Goal: Task Accomplishment & Management: Manage account settings

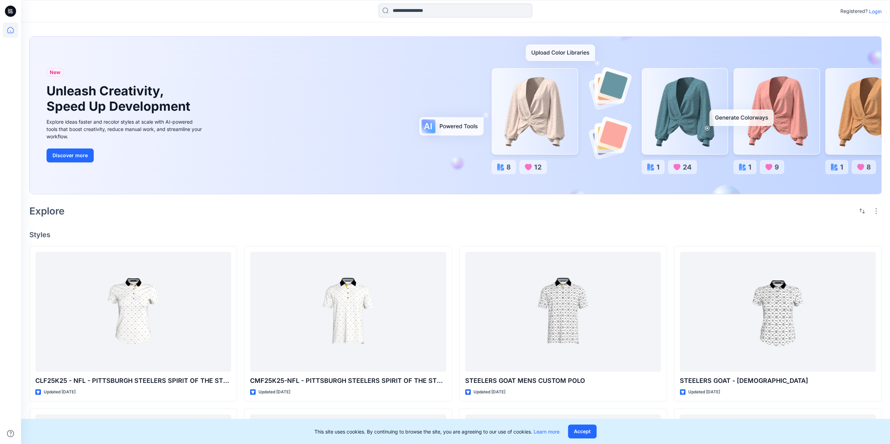
click at [875, 10] on p "Login" at bounding box center [875, 11] width 13 height 7
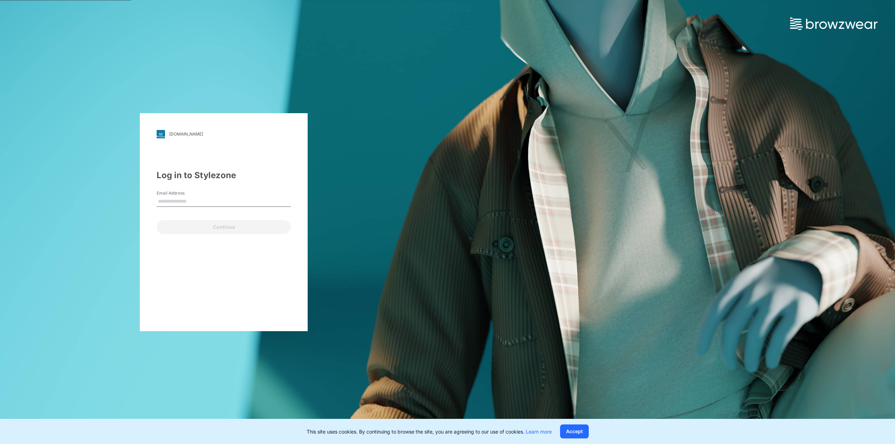
click at [196, 204] on input "Email Address" at bounding box center [224, 202] width 134 height 10
type input "**********"
click at [224, 229] on button "Continue" at bounding box center [224, 227] width 134 height 14
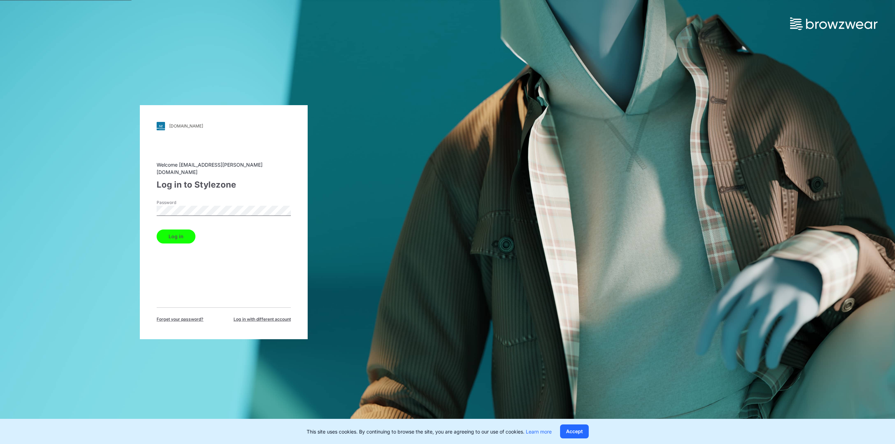
click at [177, 233] on button "Log in" at bounding box center [176, 237] width 39 height 14
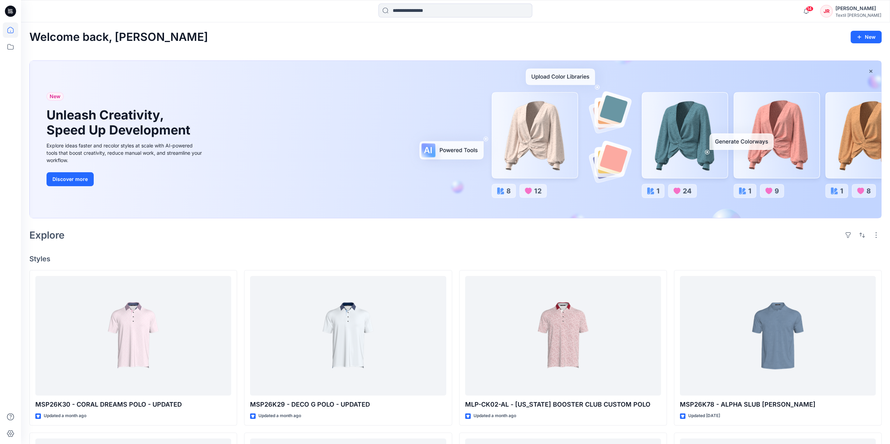
click at [14, 9] on icon at bounding box center [10, 11] width 11 height 11
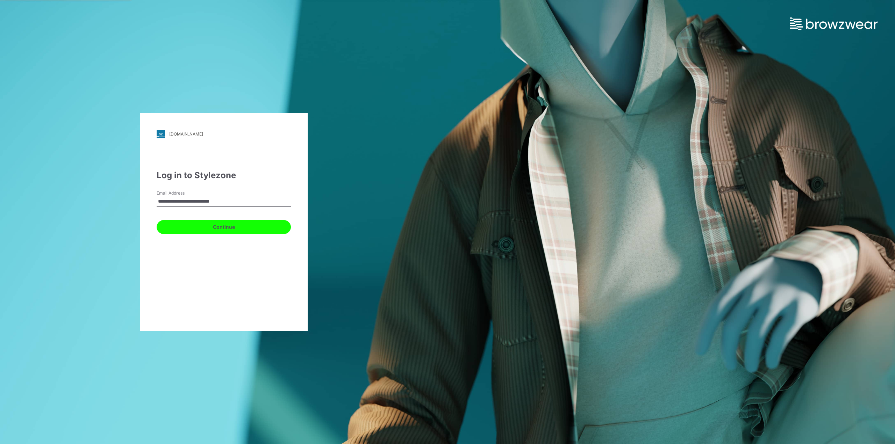
click at [237, 227] on button "Continue" at bounding box center [224, 227] width 134 height 14
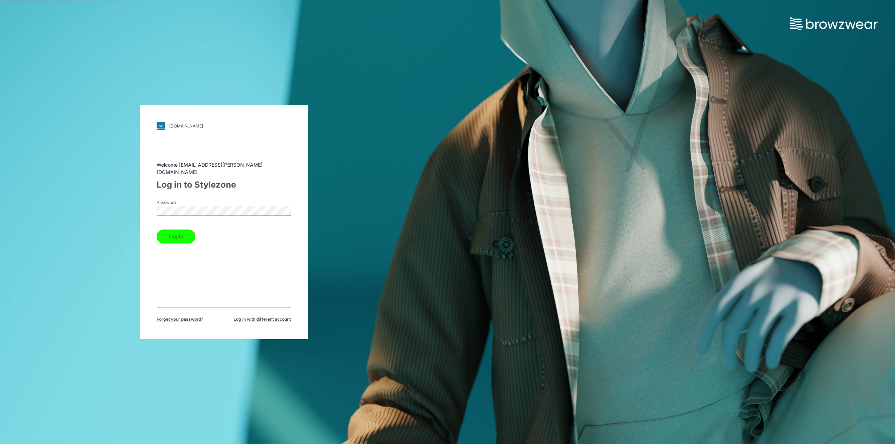
click at [185, 235] on button "Log in" at bounding box center [176, 237] width 39 height 14
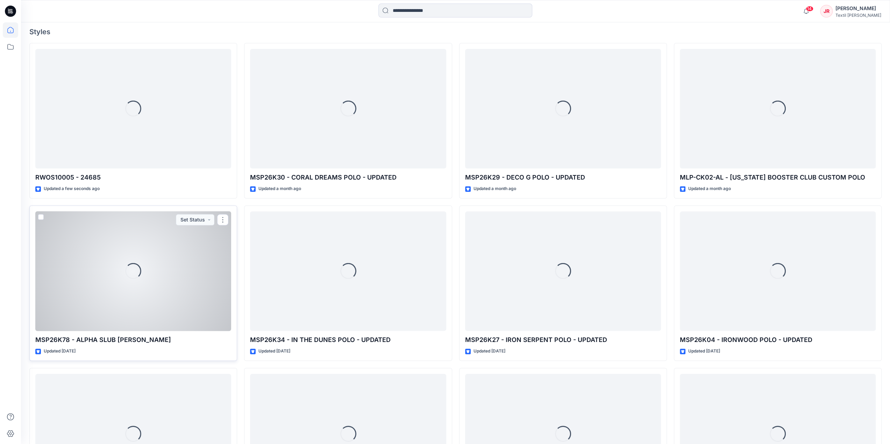
scroll to position [210, 0]
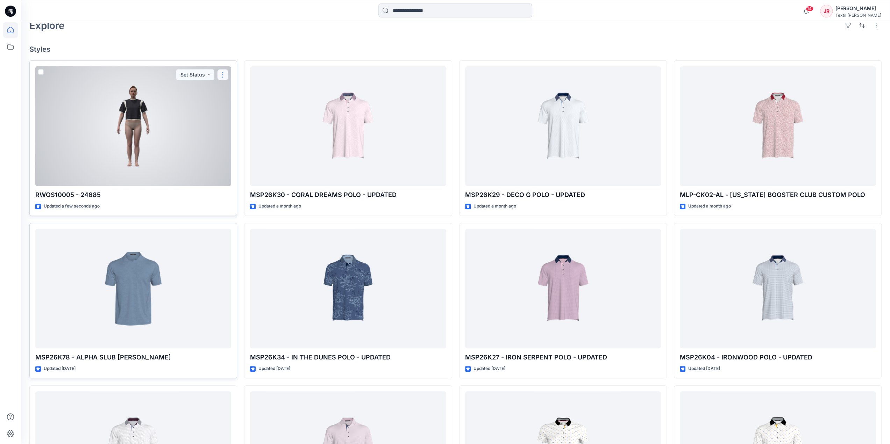
click at [223, 73] on button "button" at bounding box center [222, 74] width 11 height 11
click at [236, 90] on p "Edit" at bounding box center [235, 90] width 9 height 7
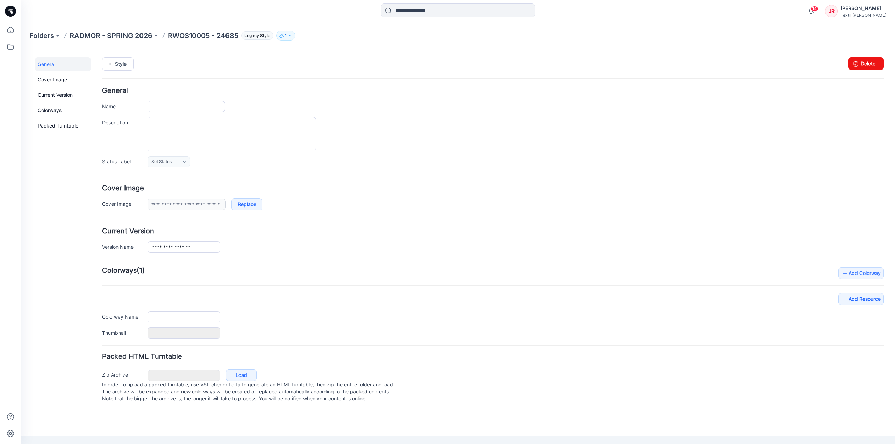
type input "**********"
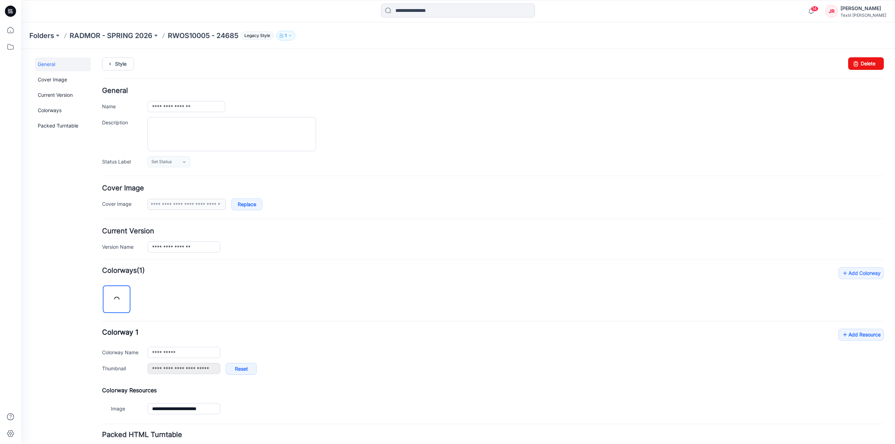
click at [292, 36] on icon "button" at bounding box center [290, 36] width 4 height 4
click at [299, 28] on div "Folders RADMOR - SPRING 2026 RWOS10005 - 24685 Legacy Style 1 Folder Access Pub…" at bounding box center [458, 35] width 874 height 27
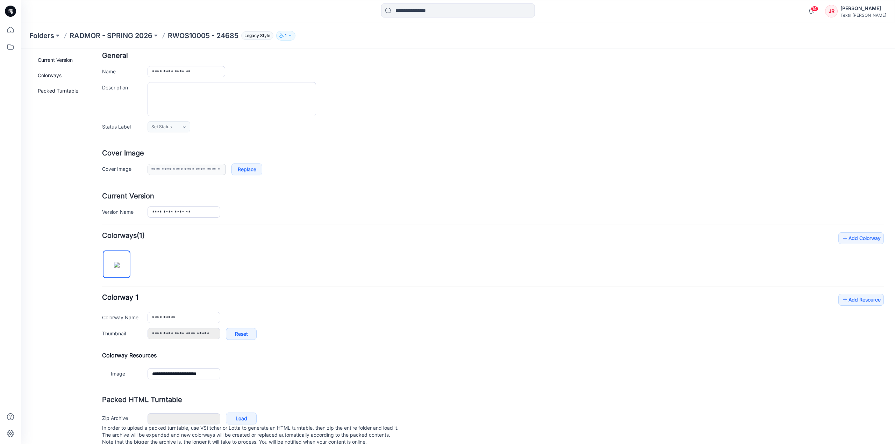
scroll to position [51, 0]
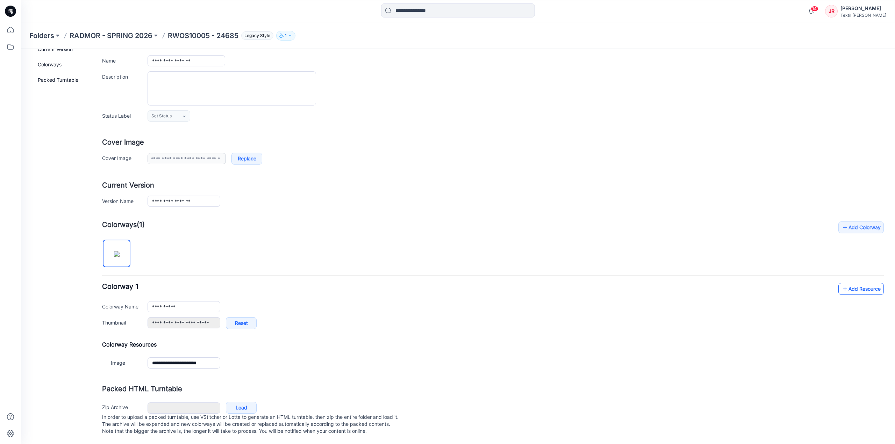
click at [849, 284] on link "Add Resource" at bounding box center [861, 289] width 45 height 12
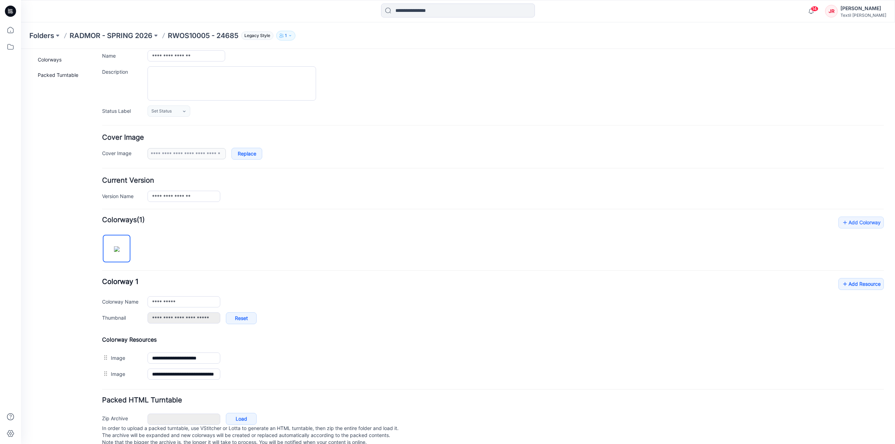
click at [224, 35] on p "RWOS10005 - 24685" at bounding box center [203, 36] width 71 height 10
click at [142, 37] on p "RADMOR - SPRING 2026" at bounding box center [111, 36] width 83 height 10
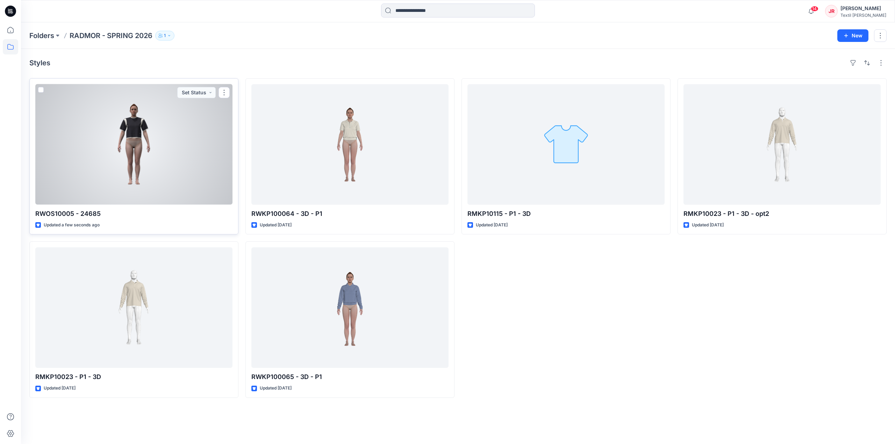
click at [135, 135] on div at bounding box center [133, 144] width 197 height 121
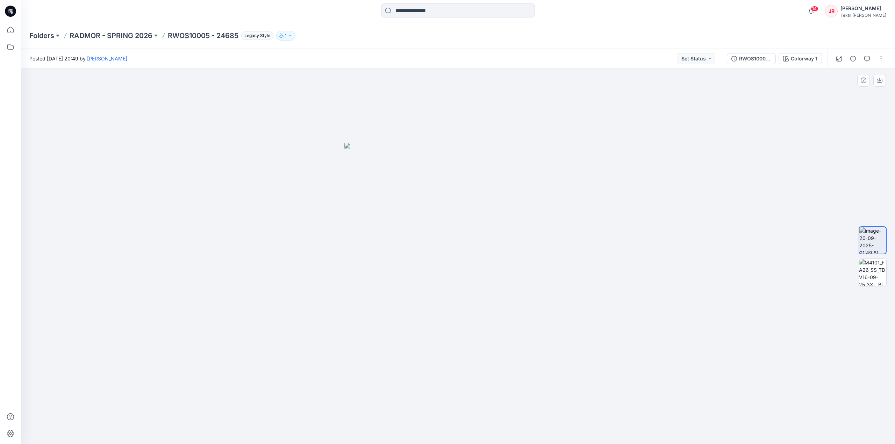
drag, startPoint x: 467, startPoint y: 307, endPoint x: 551, endPoint y: 279, distance: 88.7
click at [597, 288] on div at bounding box center [458, 257] width 874 height 376
click at [292, 36] on icon "button" at bounding box center [290, 36] width 4 height 4
click at [347, 26] on div "Folders RADMOR - SPRING 2026 RWOS10005 - 24685 Legacy Style 1 Folder Access Pub…" at bounding box center [458, 35] width 874 height 27
click at [141, 38] on p "RADMOR - SPRING 2026" at bounding box center [111, 36] width 83 height 10
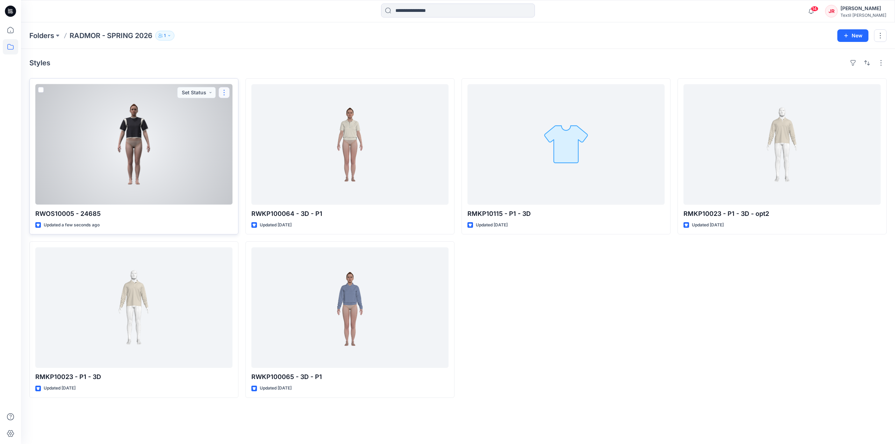
click at [225, 94] on button "button" at bounding box center [224, 92] width 11 height 11
click at [238, 107] on p "Edit" at bounding box center [237, 108] width 9 height 7
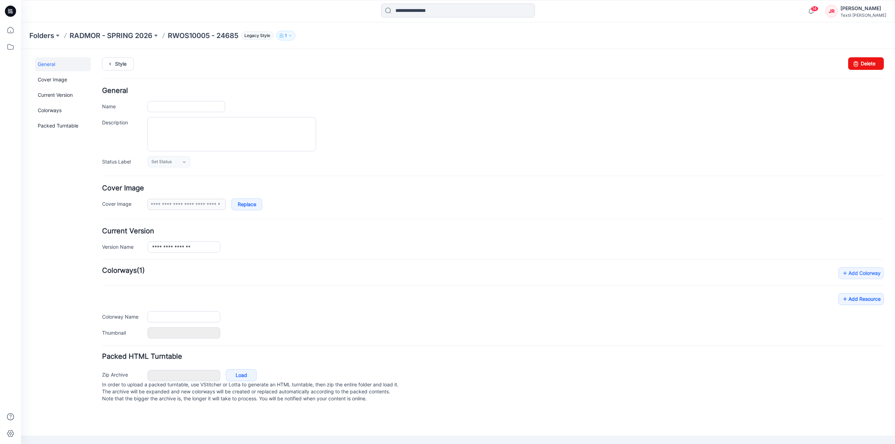
type input "**********"
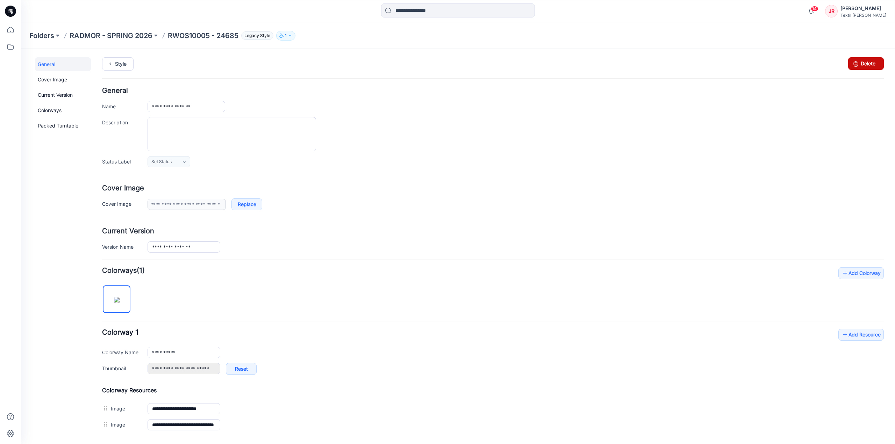
drag, startPoint x: 867, startPoint y: 63, endPoint x: 499, endPoint y: 72, distance: 367.6
click at [867, 63] on link "Delete" at bounding box center [866, 63] width 36 height 13
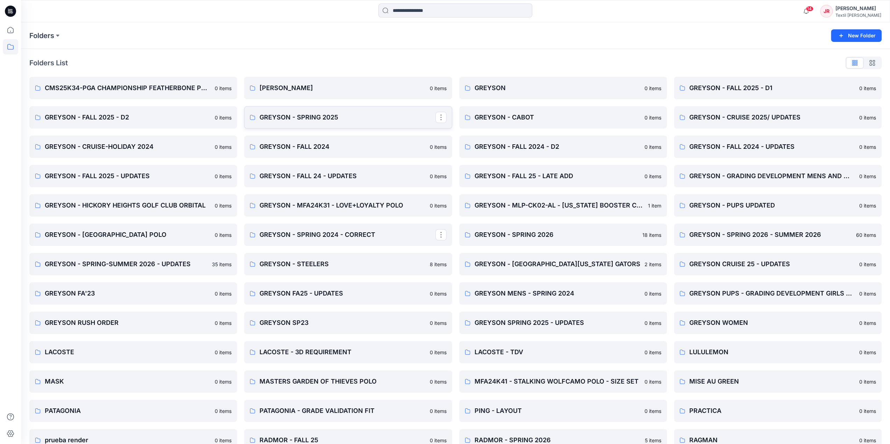
click at [294, 116] on p "GREYSON - SPRING 2025" at bounding box center [347, 118] width 176 height 10
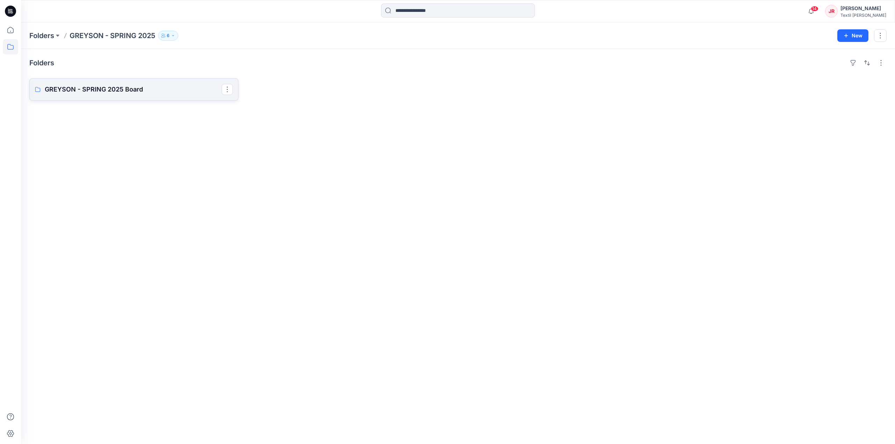
click at [135, 89] on p "GREYSON - SPRING 2025 Board" at bounding box center [133, 90] width 177 height 10
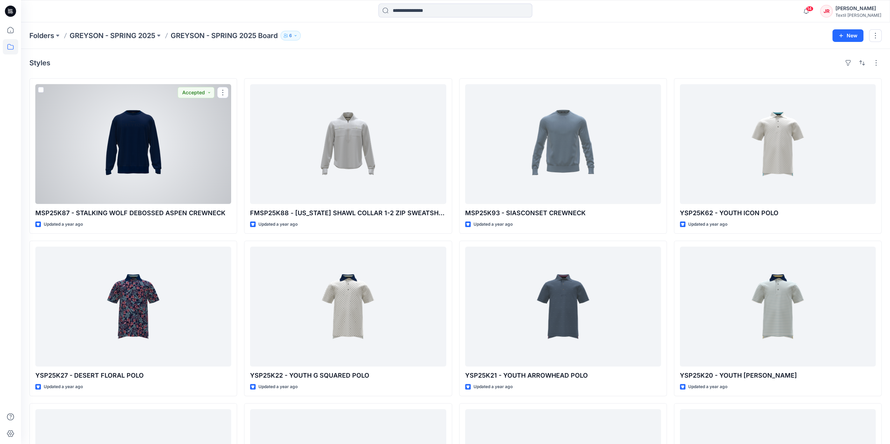
click at [167, 147] on div at bounding box center [133, 144] width 196 height 120
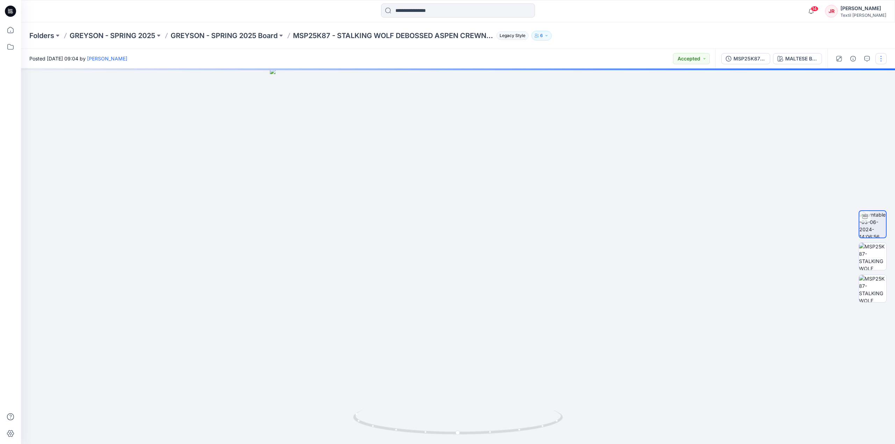
click at [883, 58] on button "button" at bounding box center [881, 58] width 11 height 11
click at [828, 74] on icon "button" at bounding box center [827, 75] width 6 height 6
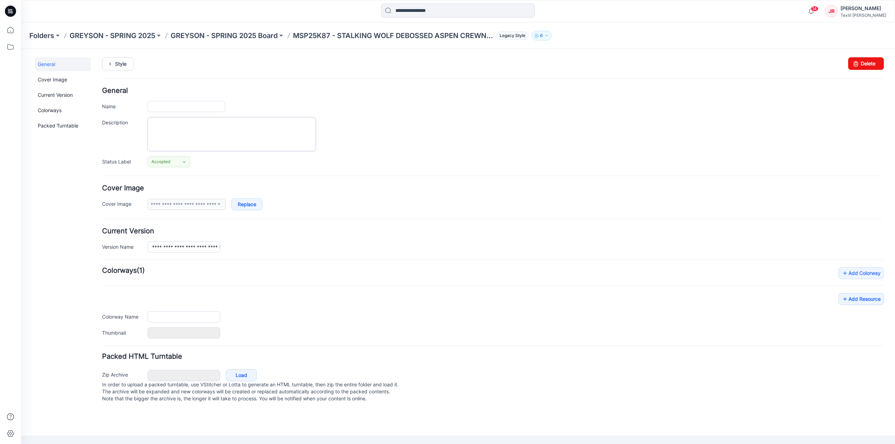
type input "**********"
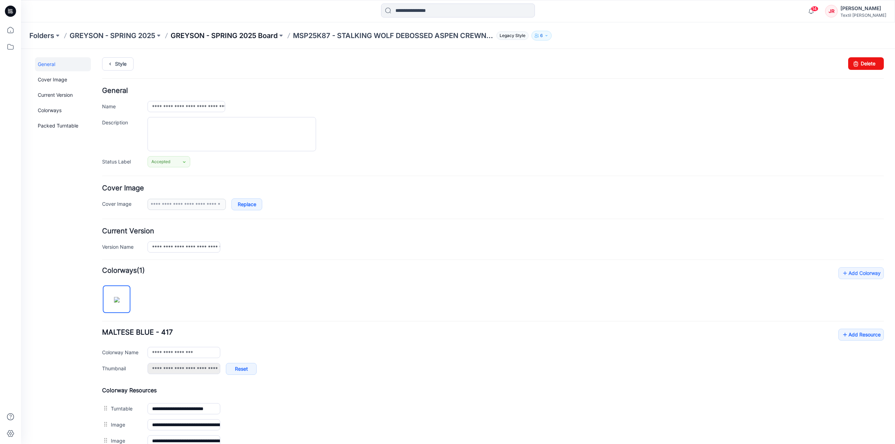
click at [249, 37] on p "GREYSON - SPRING 2025 Board" at bounding box center [224, 36] width 107 height 10
